Goal: Task Accomplishment & Management: Manage account settings

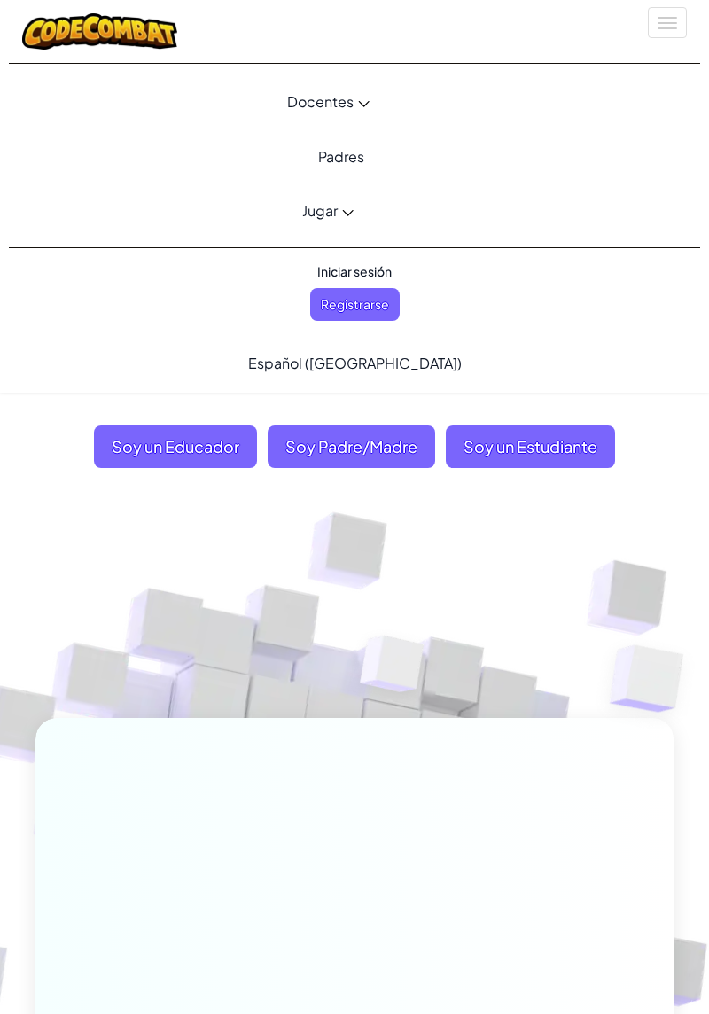
click at [413, 215] on link "Jugar" at bounding box center [328, 210] width 665 height 48
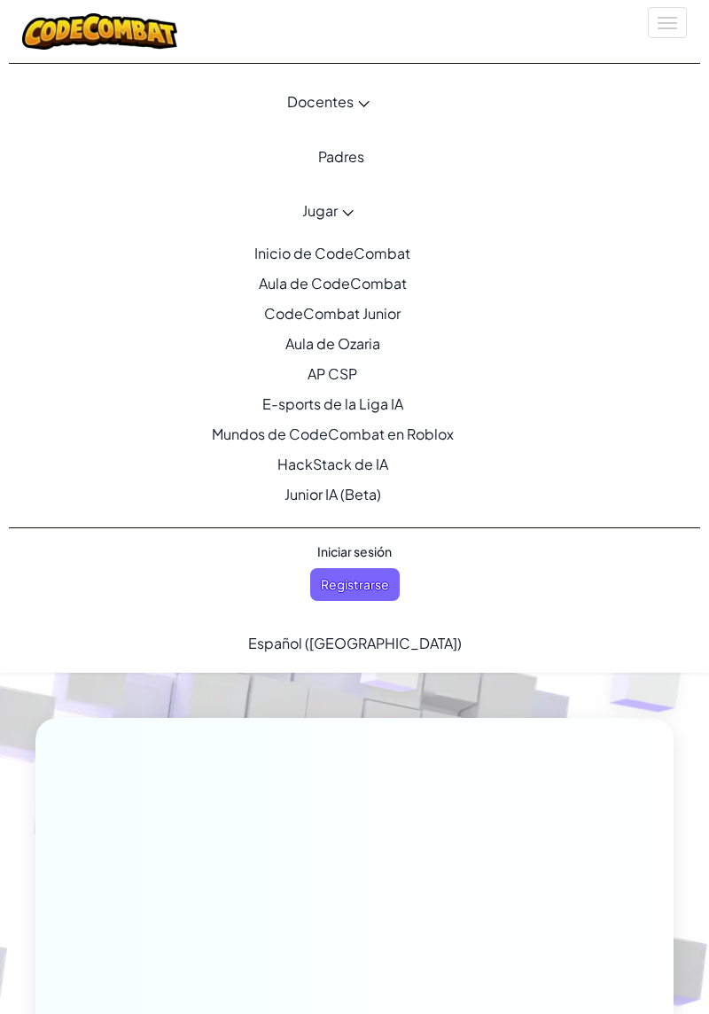
click at [365, 548] on span "Iniciar sesión" at bounding box center [355, 552] width 96 height 33
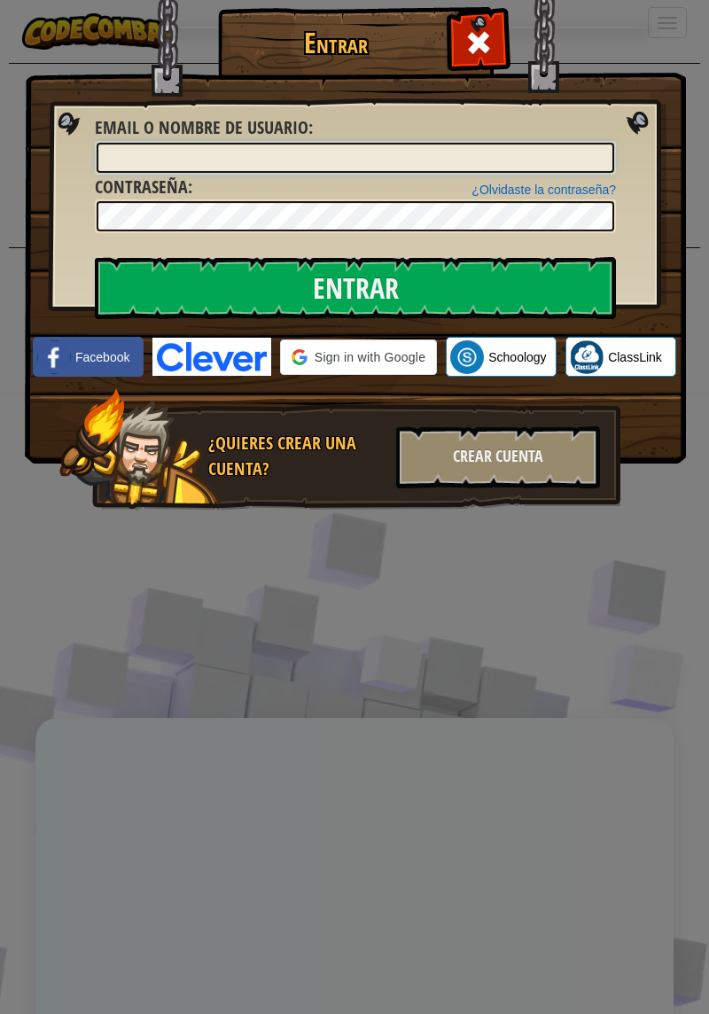
click at [436, 160] on input "Email o Nombre de usuario :" at bounding box center [356, 158] width 518 height 30
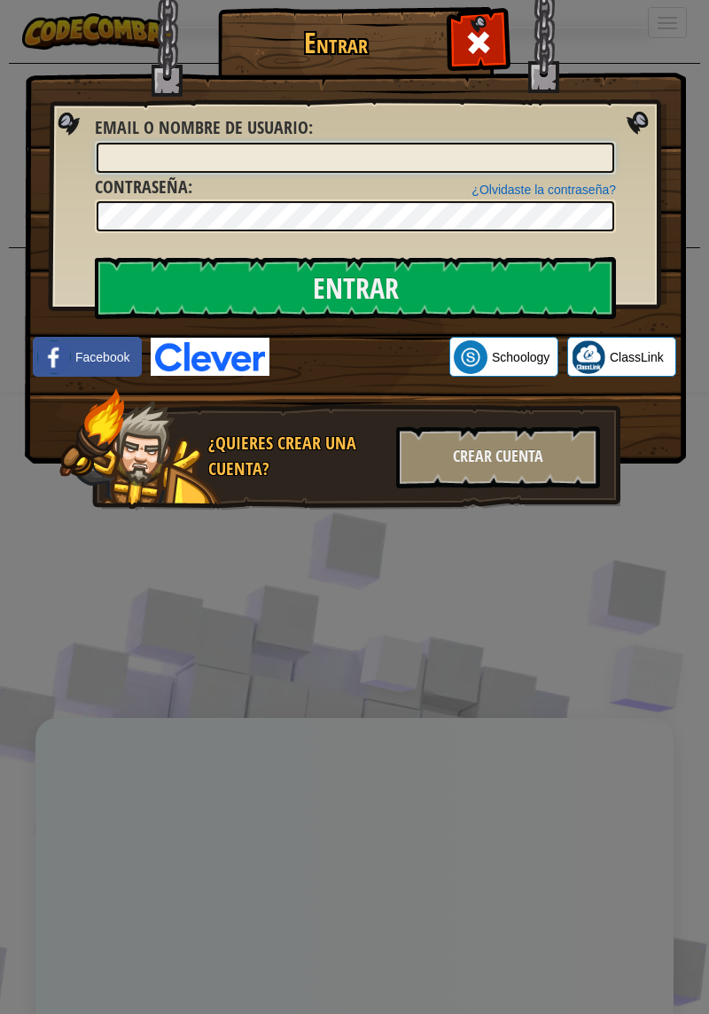
type input "[EMAIL_ADDRESS][DOMAIN_NAME]"
click at [95, 257] on input "Entrar" at bounding box center [355, 288] width 521 height 62
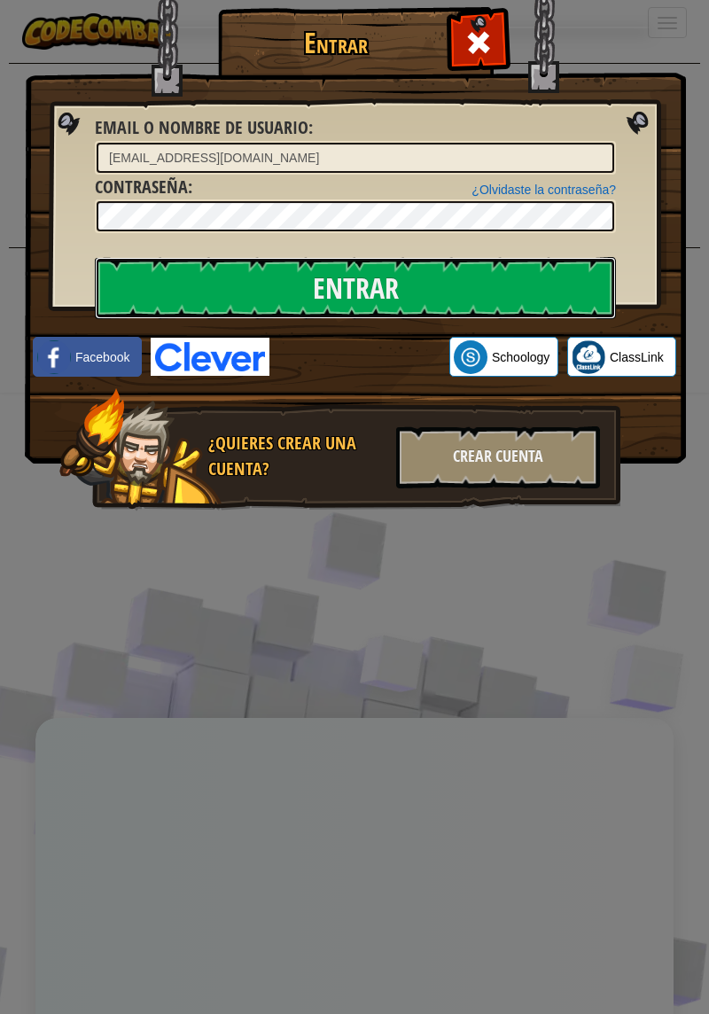
click at [482, 275] on input "Entrar" at bounding box center [355, 288] width 521 height 62
